Goal: Task Accomplishment & Management: Use online tool/utility

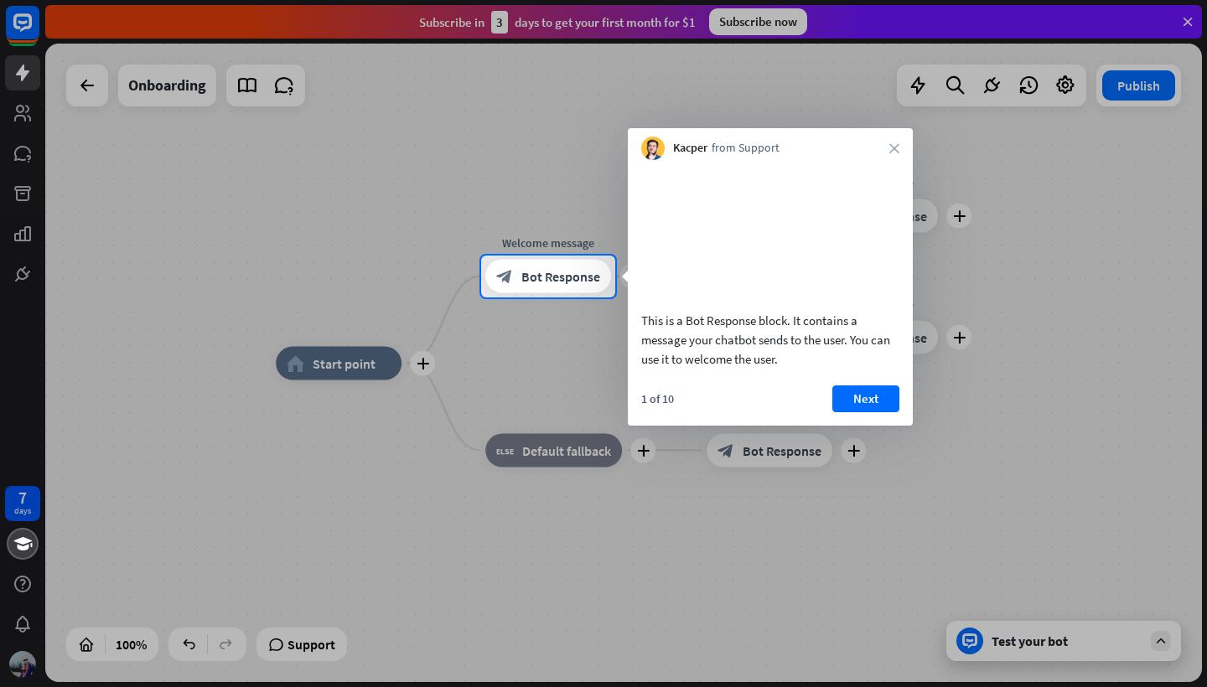
click at [1188, 23] on div at bounding box center [603, 128] width 1207 height 256
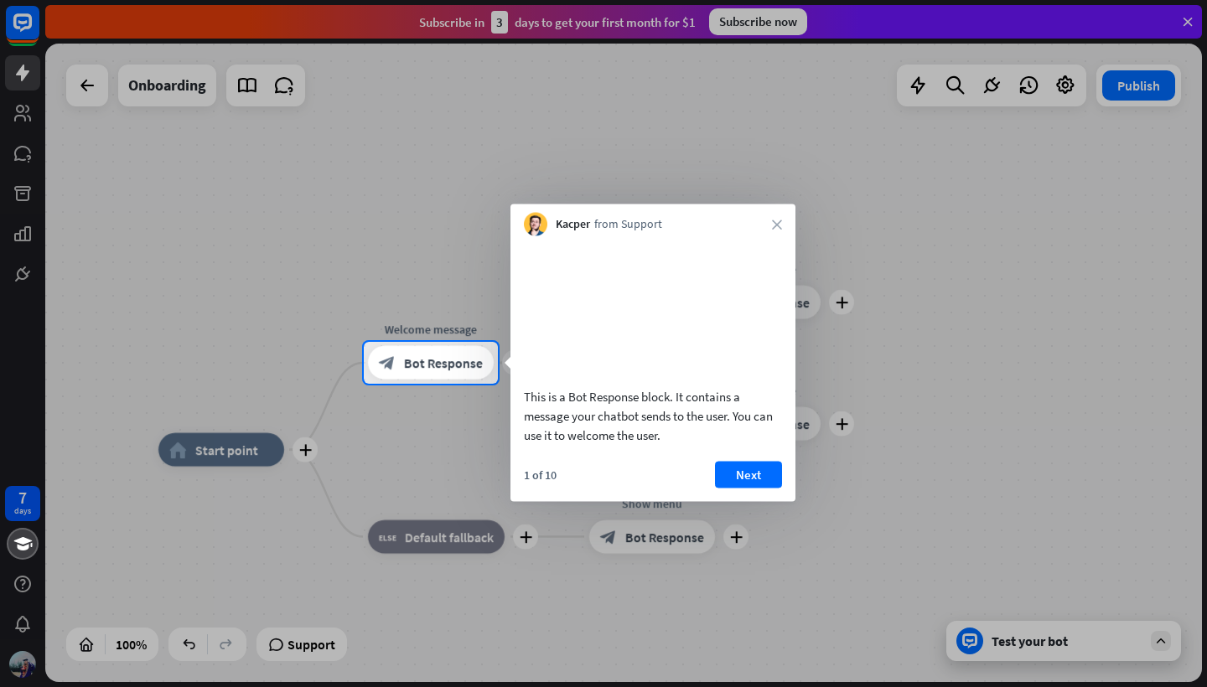
click at [1174, 31] on div at bounding box center [603, 171] width 1207 height 342
click at [1188, 23] on div at bounding box center [603, 171] width 1207 height 342
click at [987, 280] on div at bounding box center [603, 171] width 1207 height 342
click at [774, 224] on icon "close" at bounding box center [777, 225] width 10 height 10
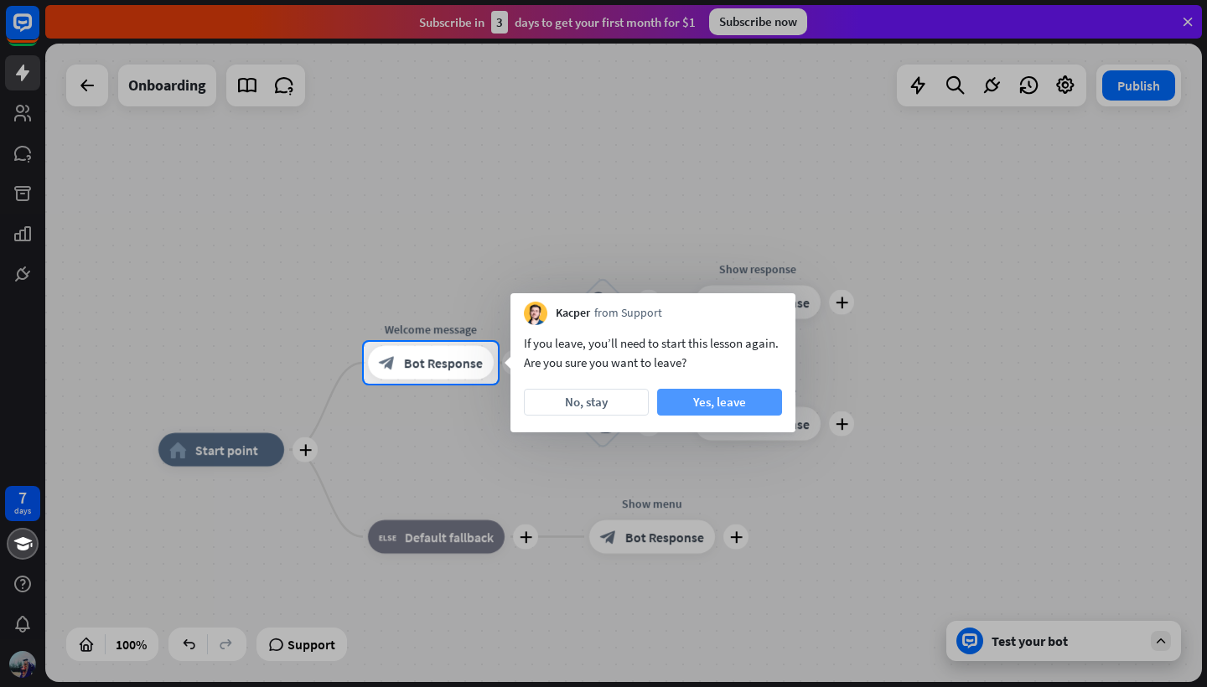
click at [696, 401] on button "Yes, leave" at bounding box center [719, 402] width 125 height 27
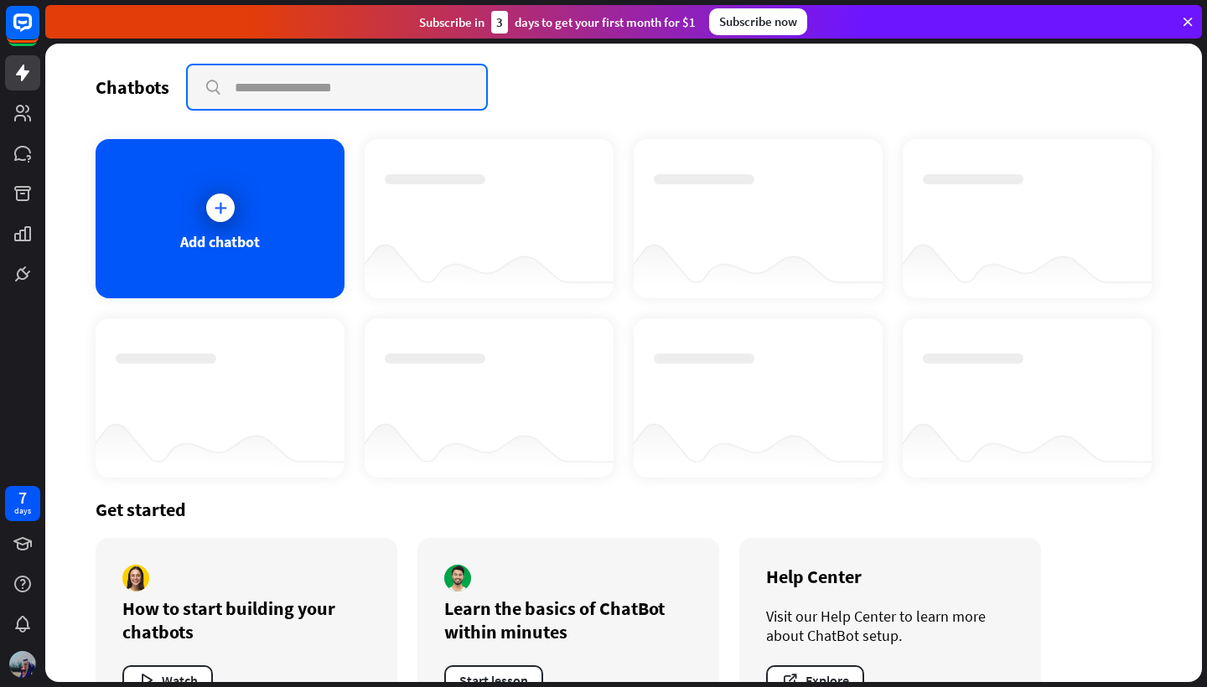
click at [319, 89] on input "text" at bounding box center [337, 87] width 298 height 44
type input "********"
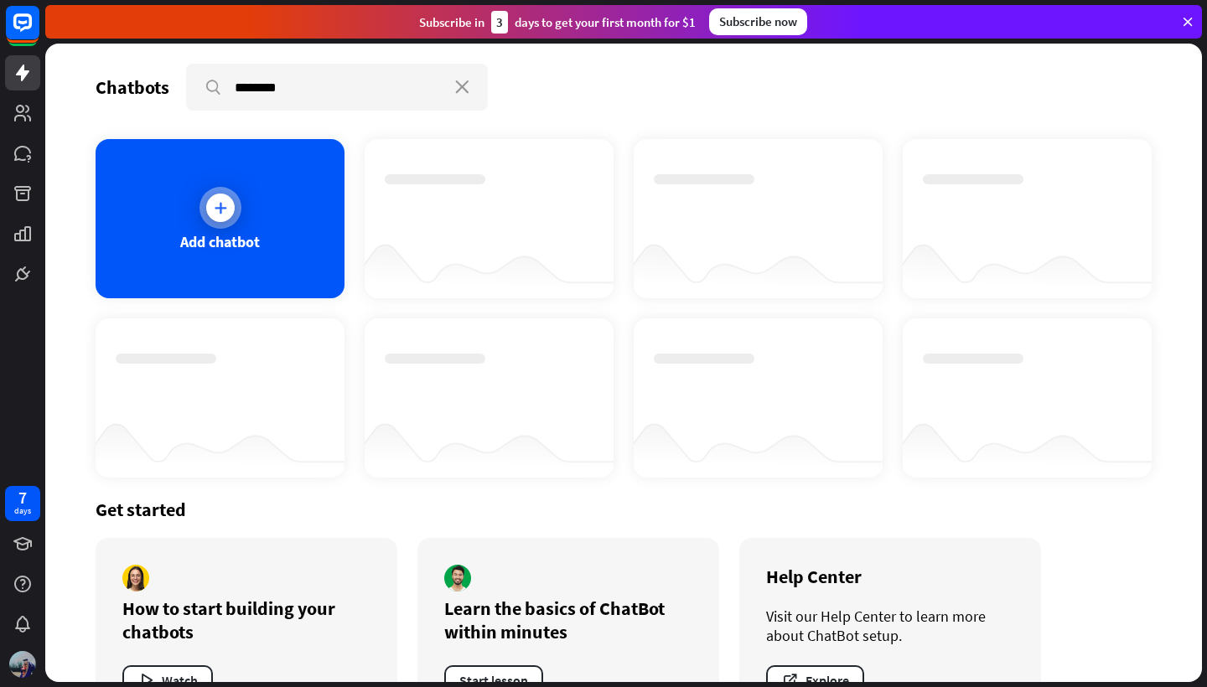
click at [237, 223] on div "Add chatbot" at bounding box center [220, 218] width 249 height 159
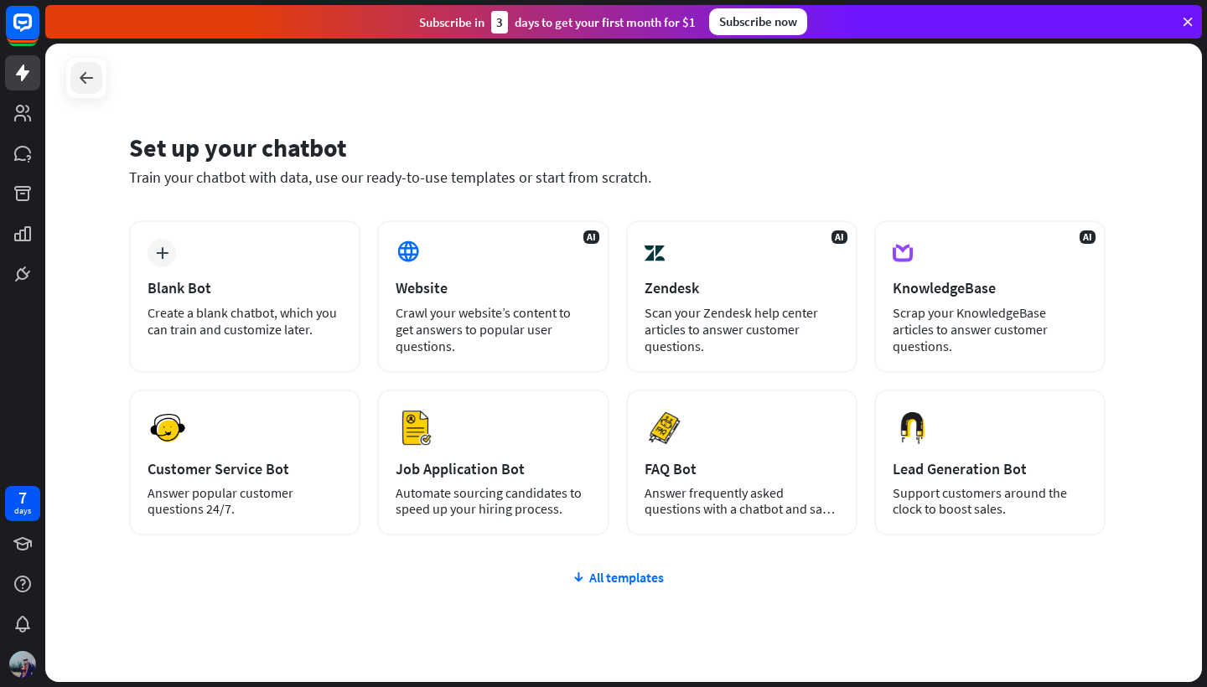
click at [93, 78] on icon at bounding box center [86, 78] width 20 height 20
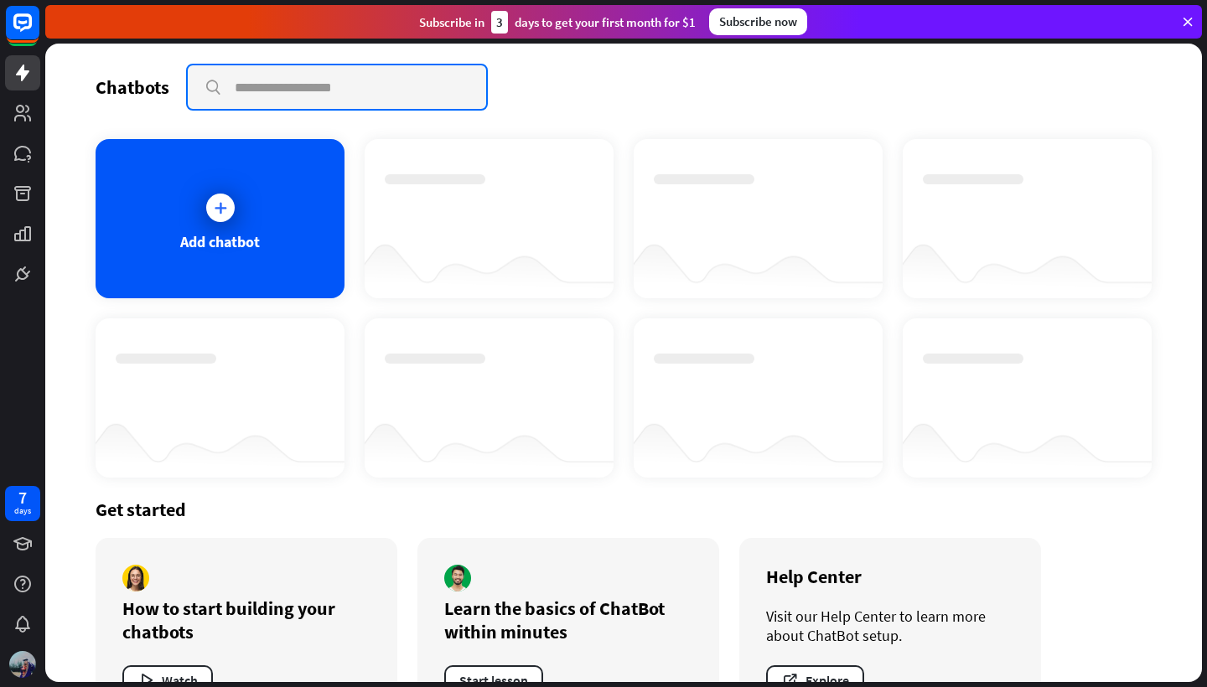
click at [290, 96] on input "text" at bounding box center [337, 87] width 298 height 44
type input "***"
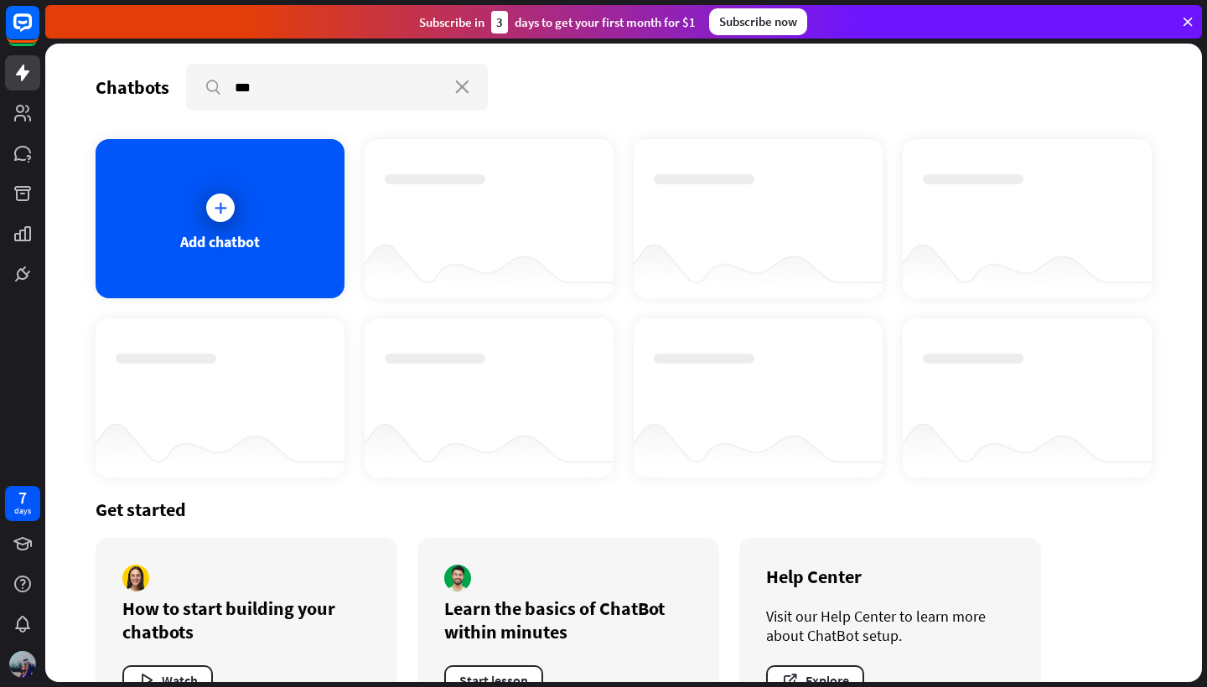
click at [501, 238] on div at bounding box center [489, 265] width 249 height 65
click at [500, 238] on div at bounding box center [489, 265] width 249 height 65
click at [488, 246] on div at bounding box center [489, 265] width 249 height 65
click at [487, 246] on div at bounding box center [489, 265] width 249 height 65
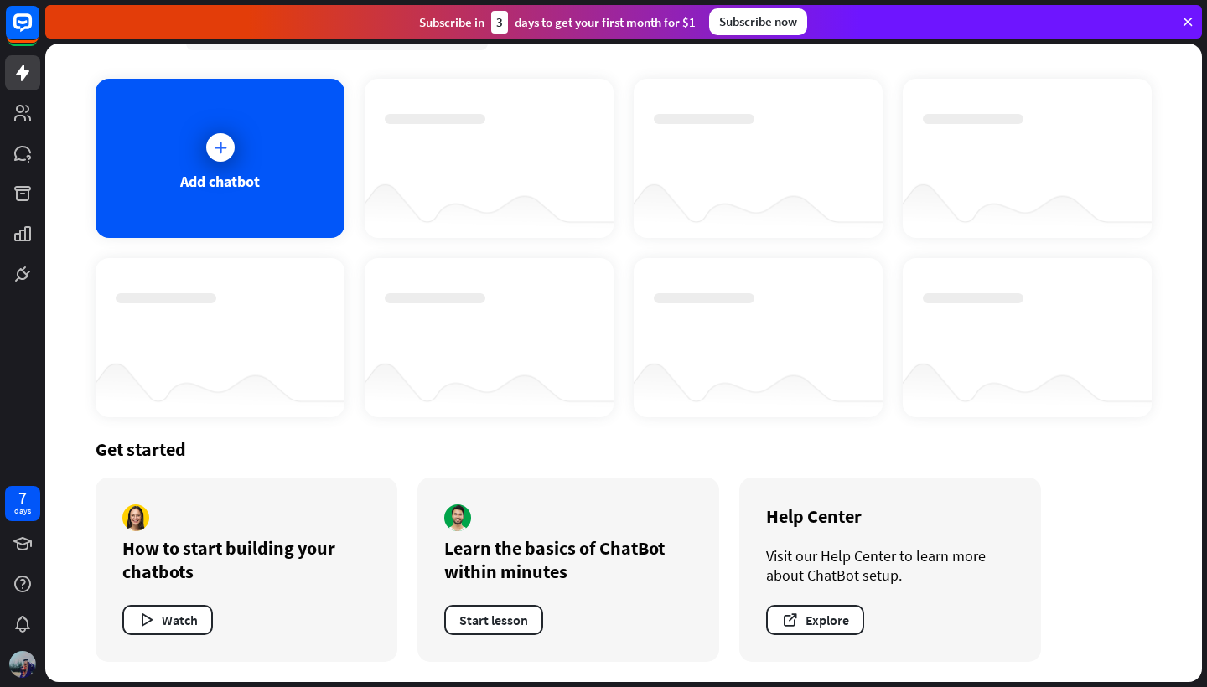
scroll to position [60, 0]
click at [481, 173] on div at bounding box center [489, 205] width 249 height 65
click at [482, 174] on div at bounding box center [489, 205] width 249 height 65
